Goal: Find specific page/section: Find specific page/section

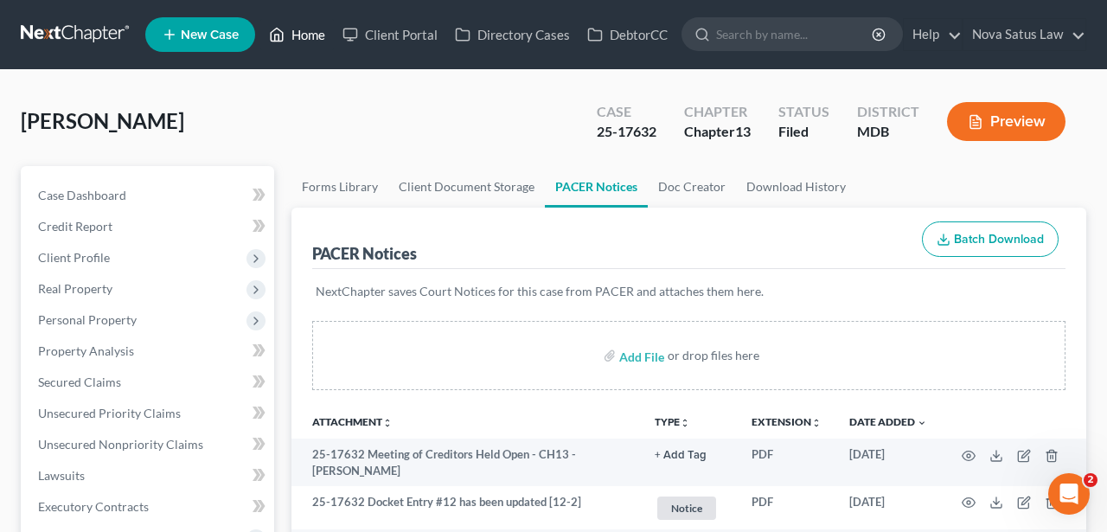
click at [321, 35] on link "Home" at bounding box center [297, 34] width 74 height 31
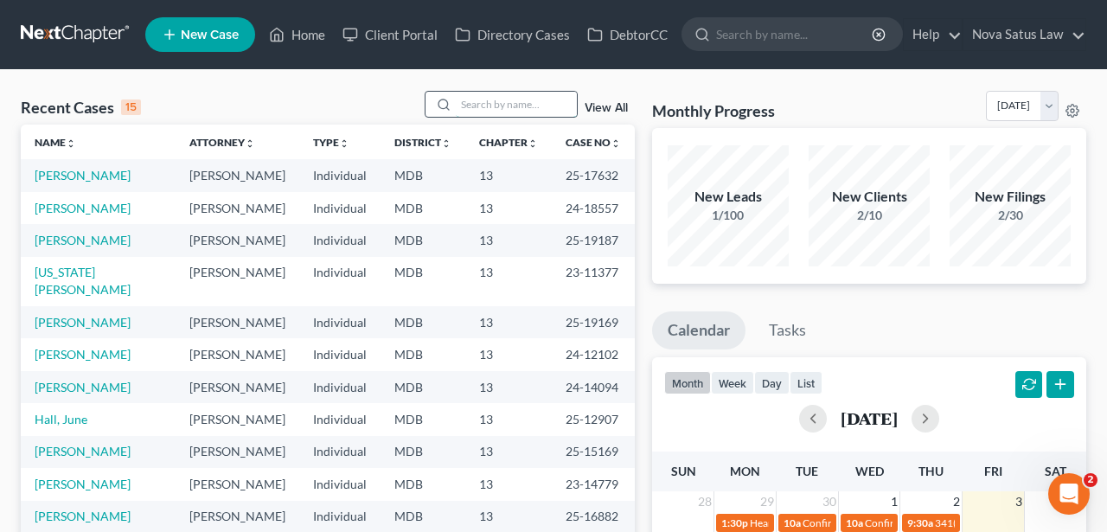
click at [483, 94] on input "search" at bounding box center [516, 104] width 121 height 25
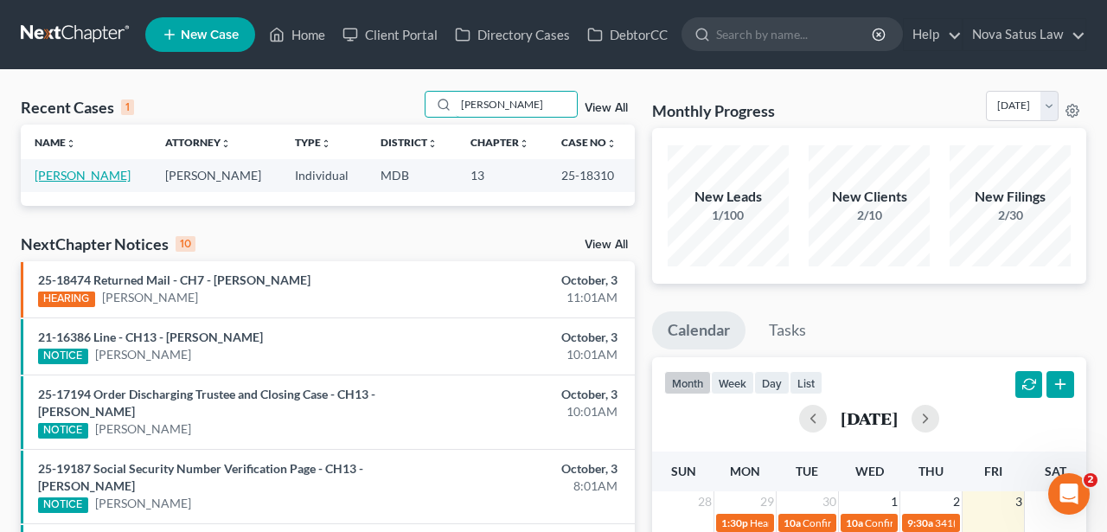
type input "lankford"
click at [100, 181] on link "Lankford, Brian" at bounding box center [83, 175] width 96 height 15
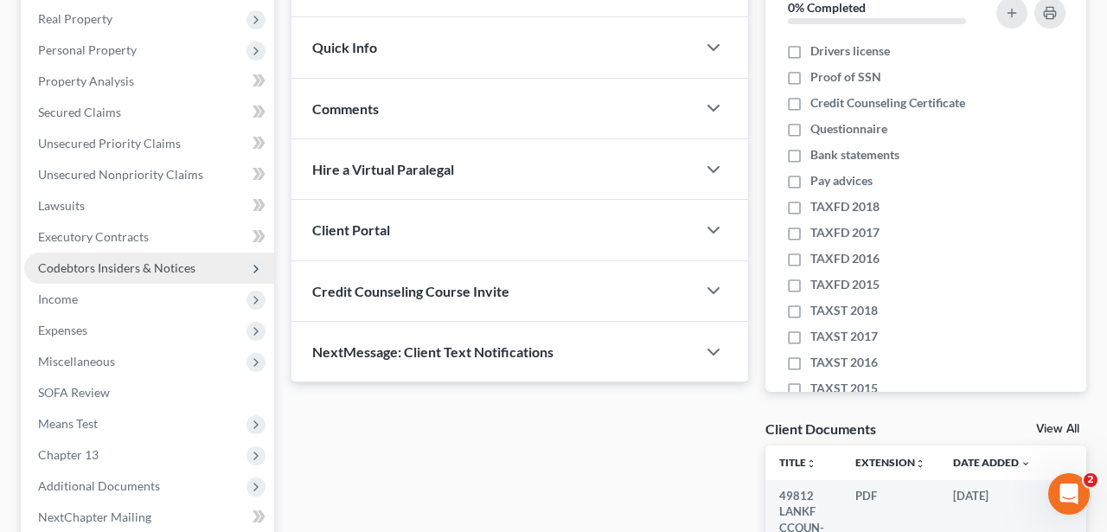
scroll to position [447, 0]
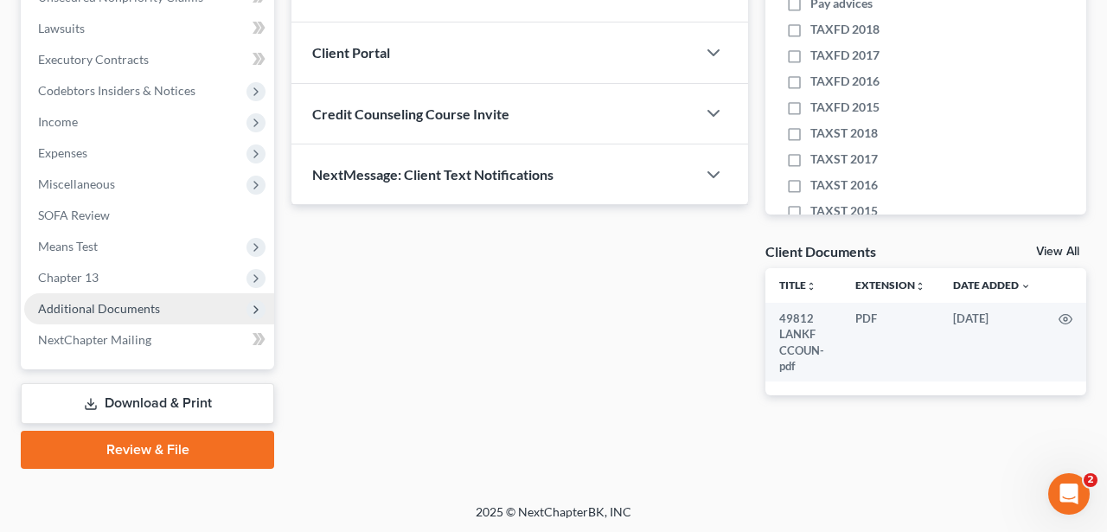
click at [101, 305] on span "Additional Documents" at bounding box center [99, 308] width 122 height 15
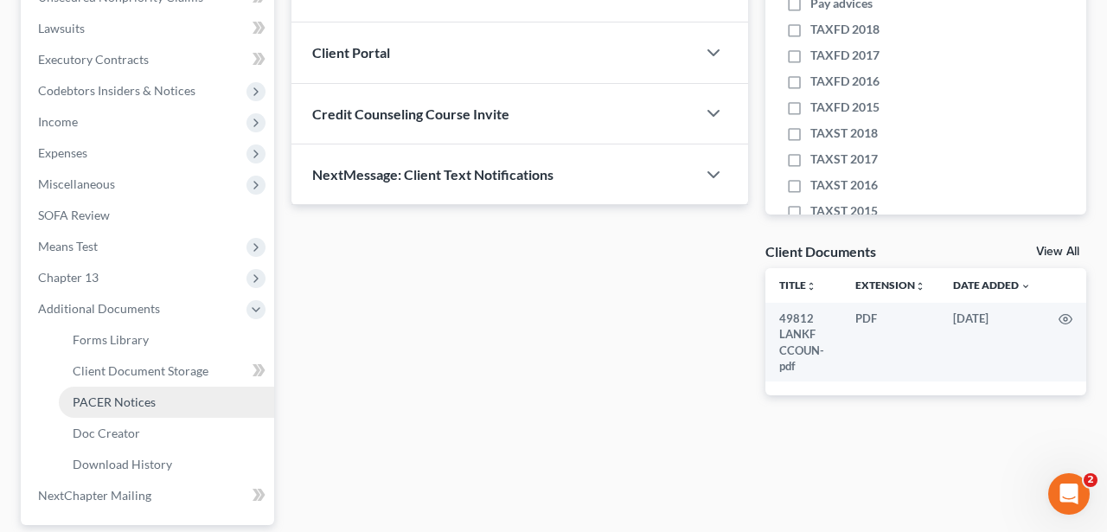
click at [127, 410] on link "PACER Notices" at bounding box center [166, 402] width 215 height 31
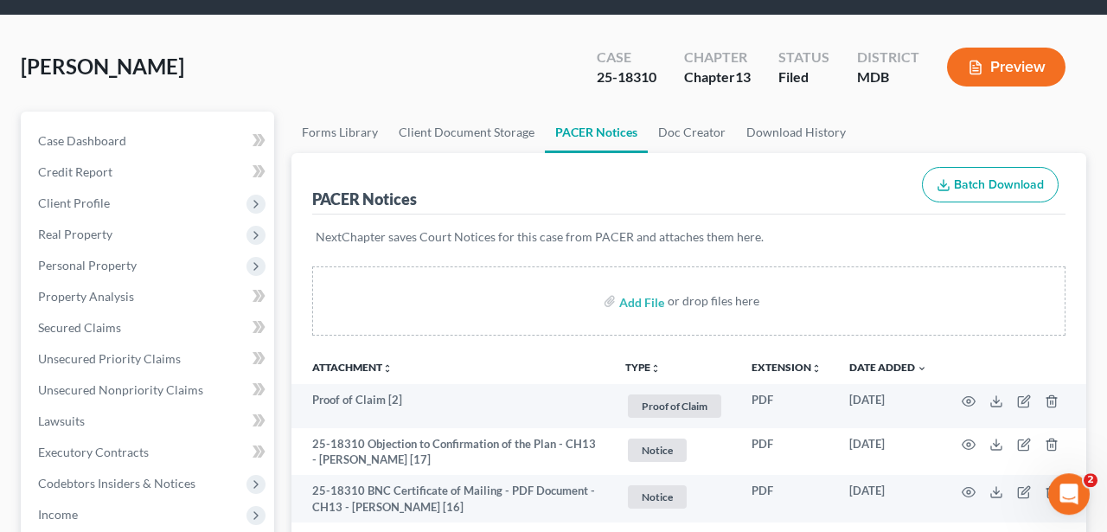
scroll to position [90, 0]
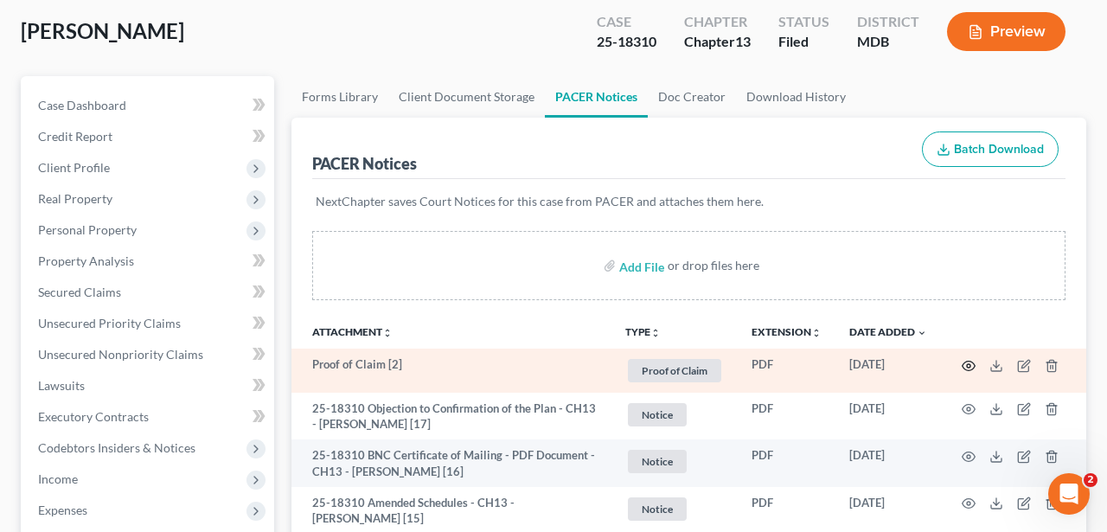
click at [966, 362] on icon "button" at bounding box center [969, 366] width 14 height 14
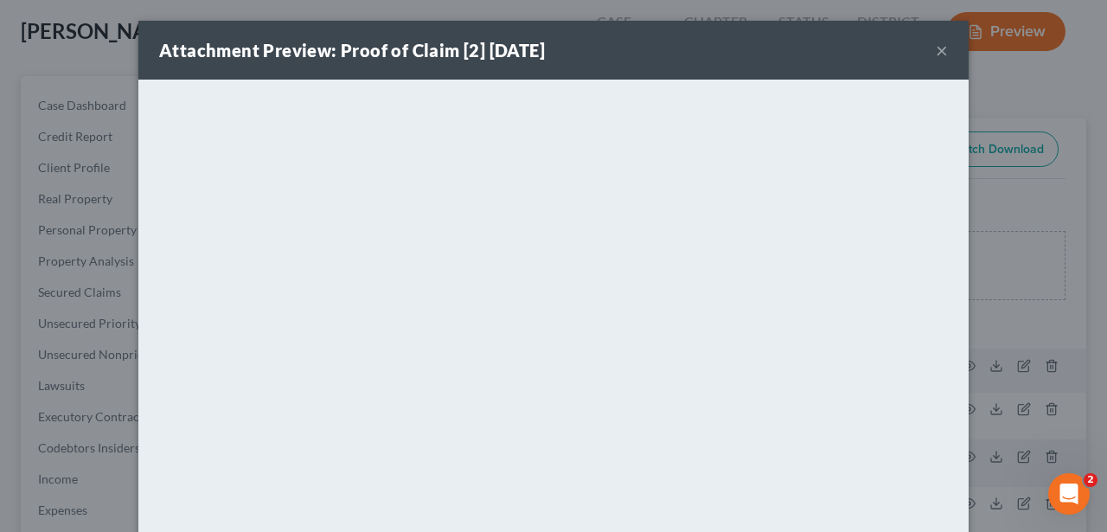
click at [944, 48] on button "×" at bounding box center [942, 50] width 12 height 21
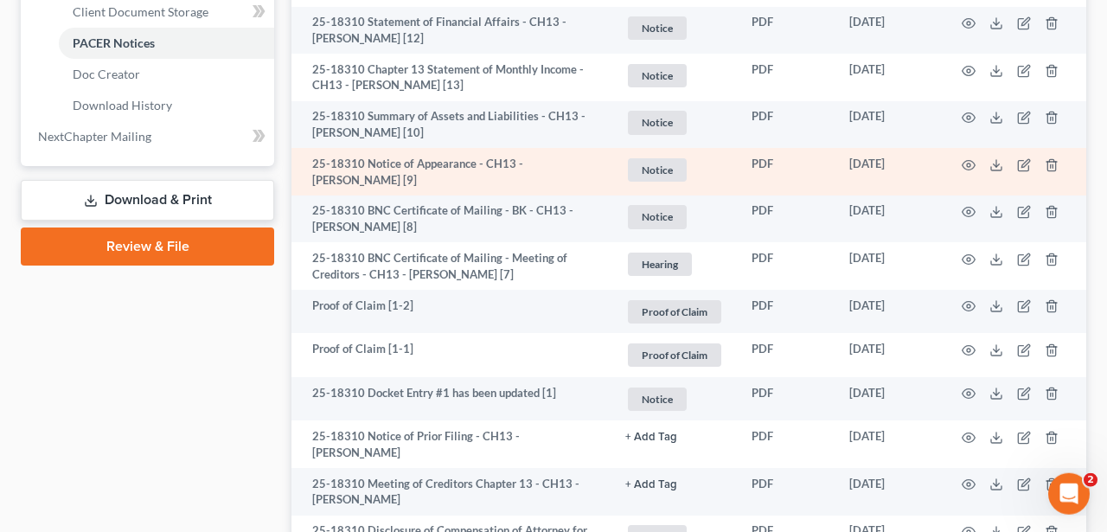
scroll to position [810, 0]
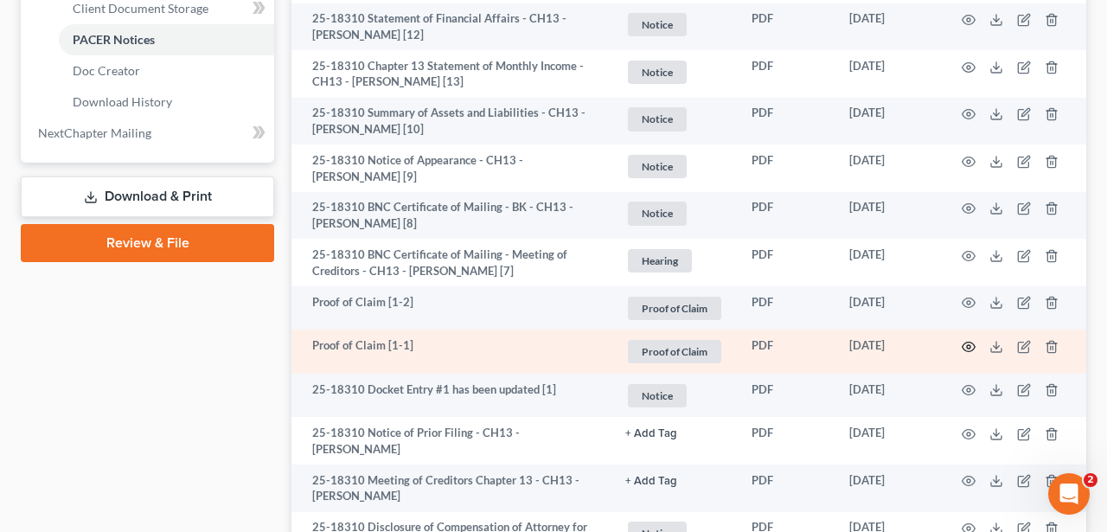
click at [970, 346] on icon "button" at bounding box center [969, 347] width 14 height 14
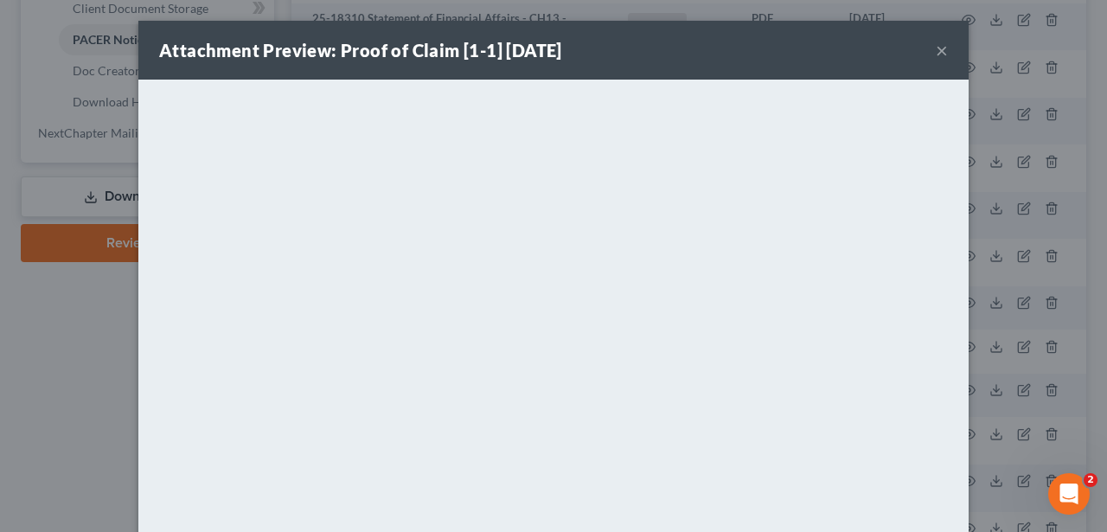
click at [940, 53] on button "×" at bounding box center [942, 50] width 12 height 21
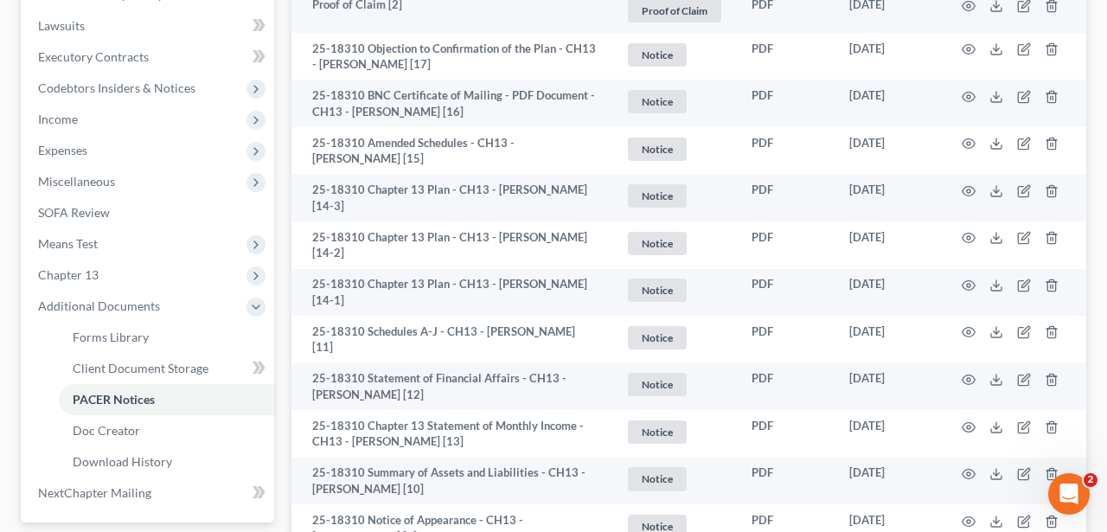
scroll to position [0, 0]
